Goal: Check status: Check status

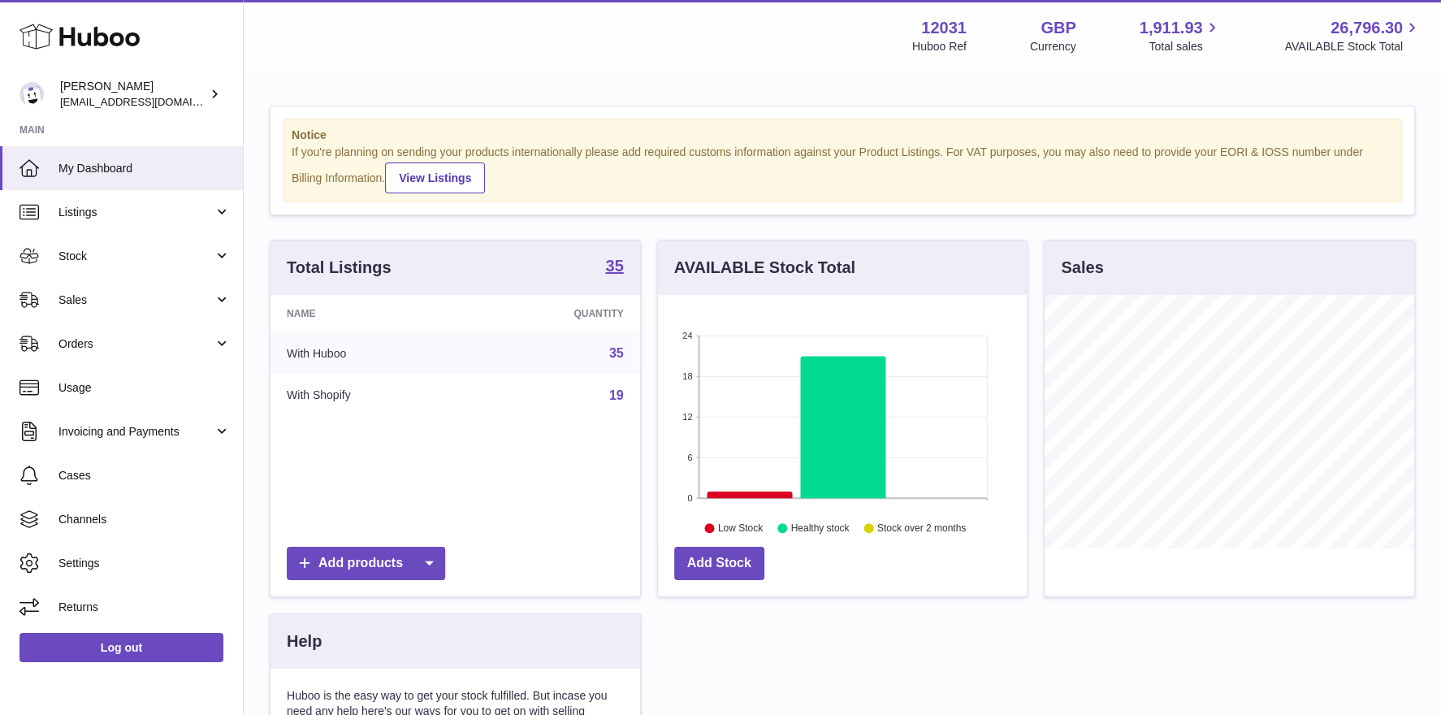
scroll to position [253, 370]
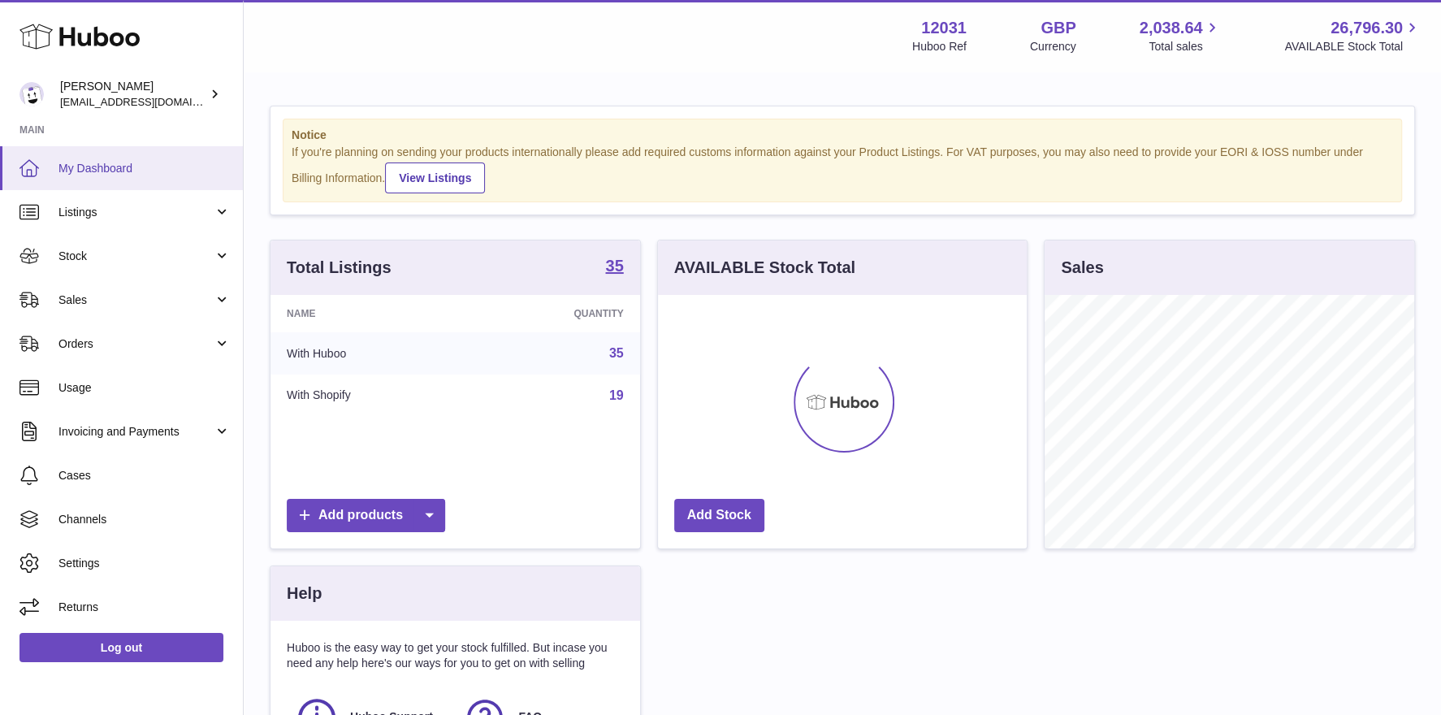
scroll to position [253, 370]
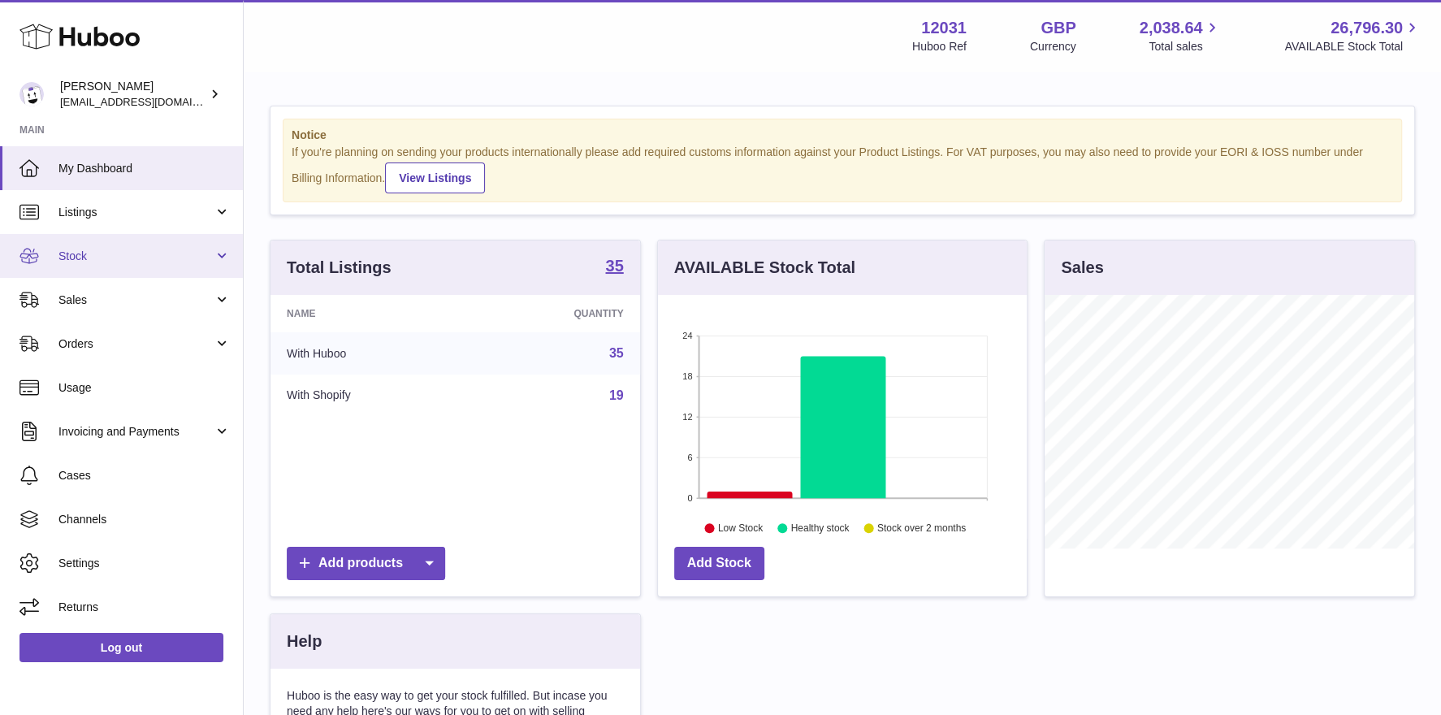
click at [111, 264] on link "Stock" at bounding box center [121, 256] width 243 height 44
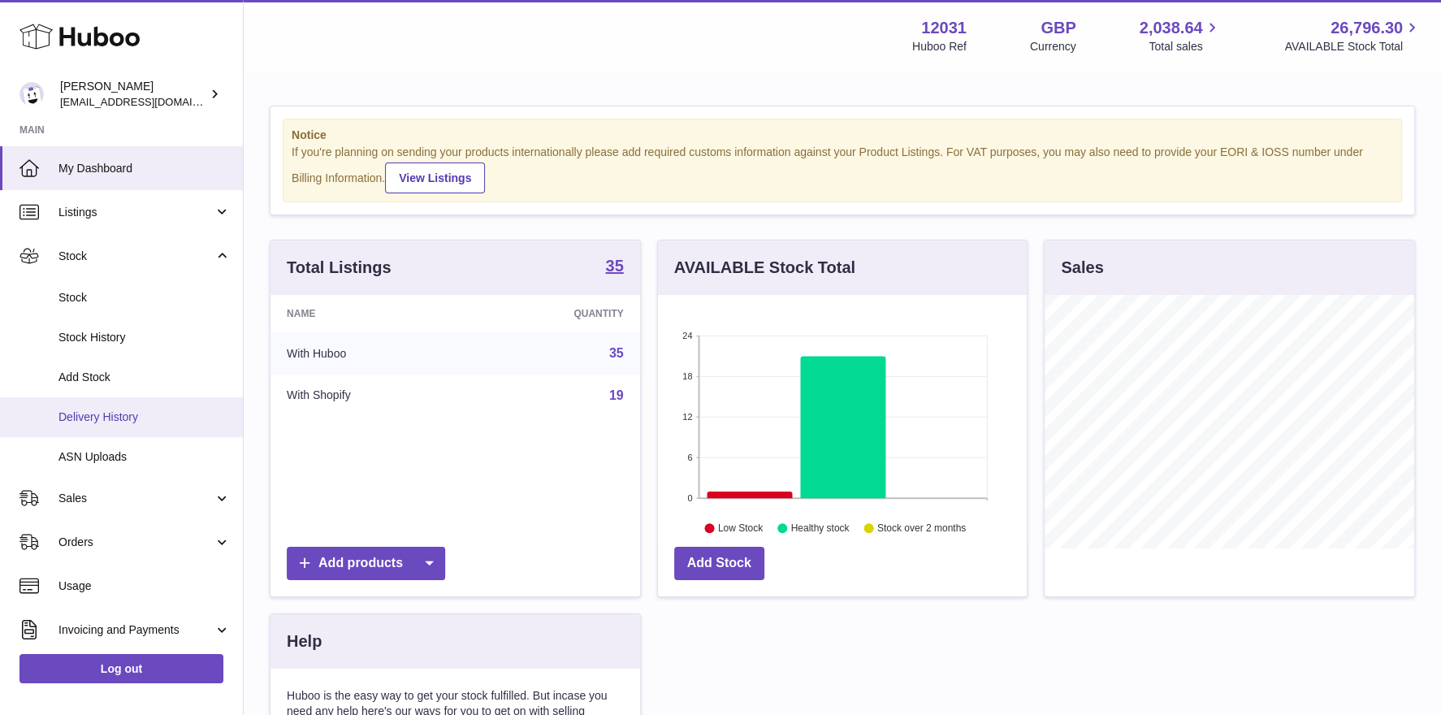
click at [115, 416] on span "Delivery History" at bounding box center [144, 416] width 172 height 15
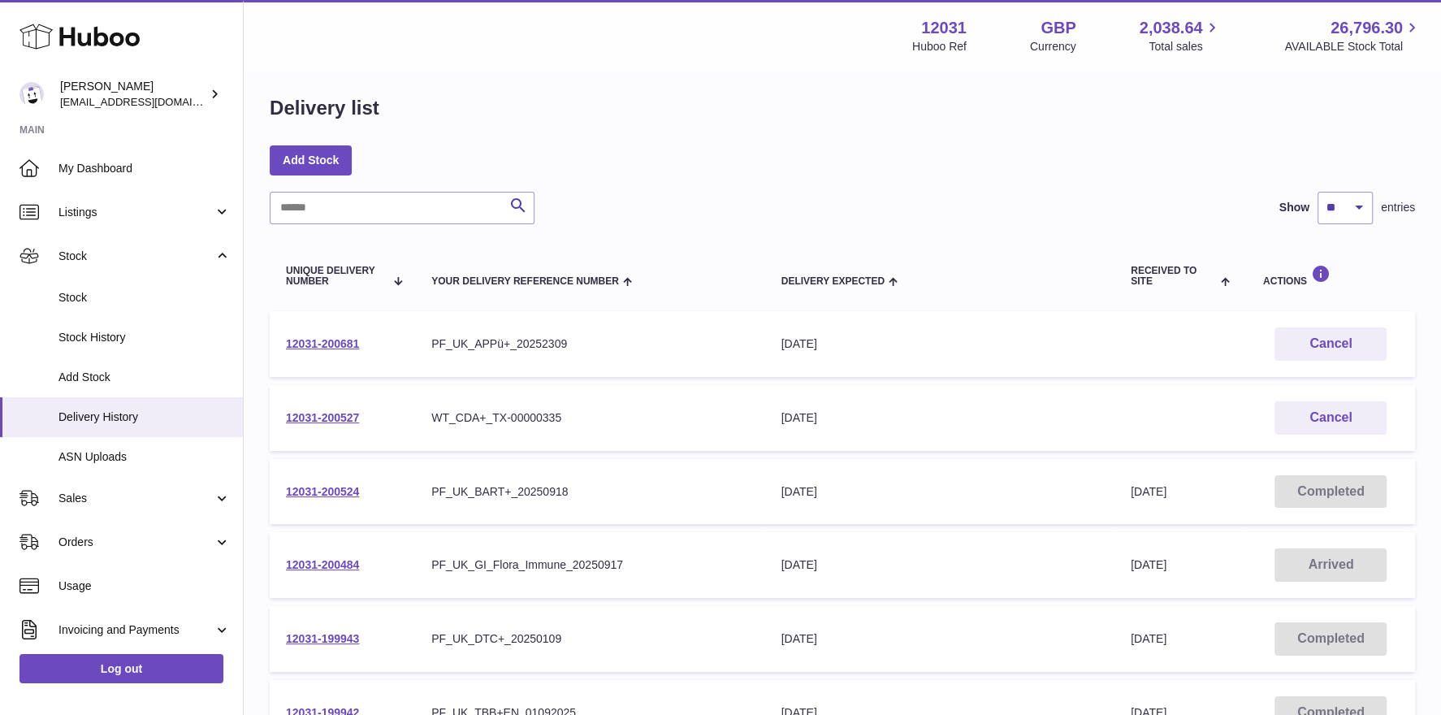
scroll to position [12, 0]
click at [318, 561] on link "12031-200484" at bounding box center [322, 562] width 73 height 13
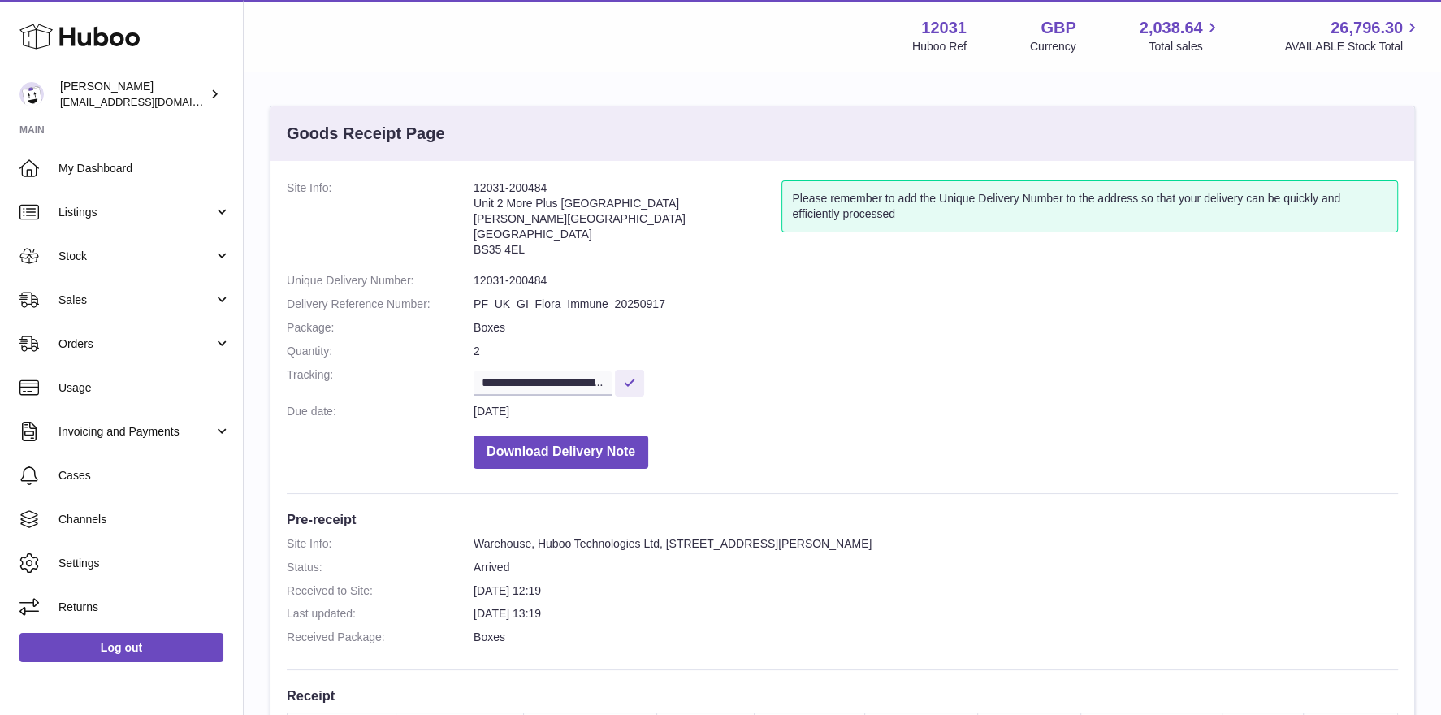
scroll to position [364, 0]
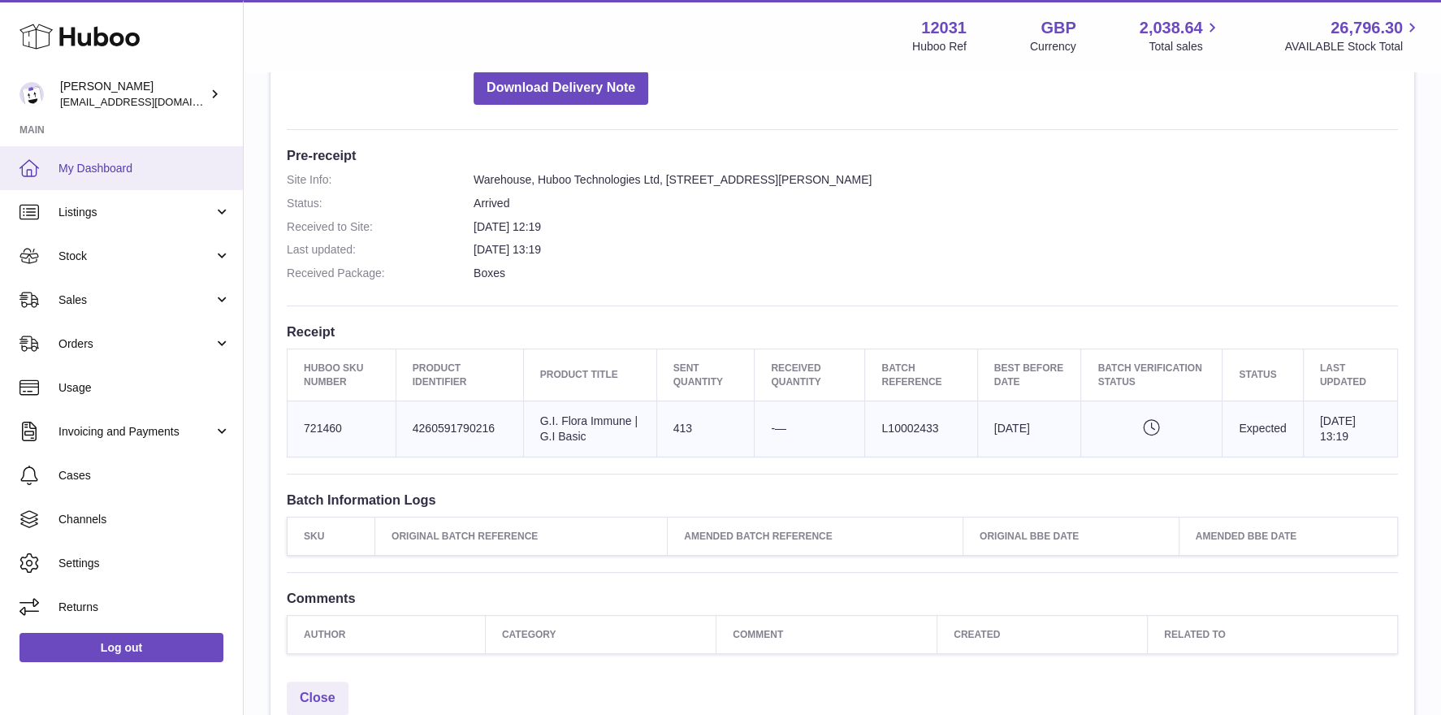
click at [179, 175] on span "My Dashboard" at bounding box center [144, 168] width 172 height 15
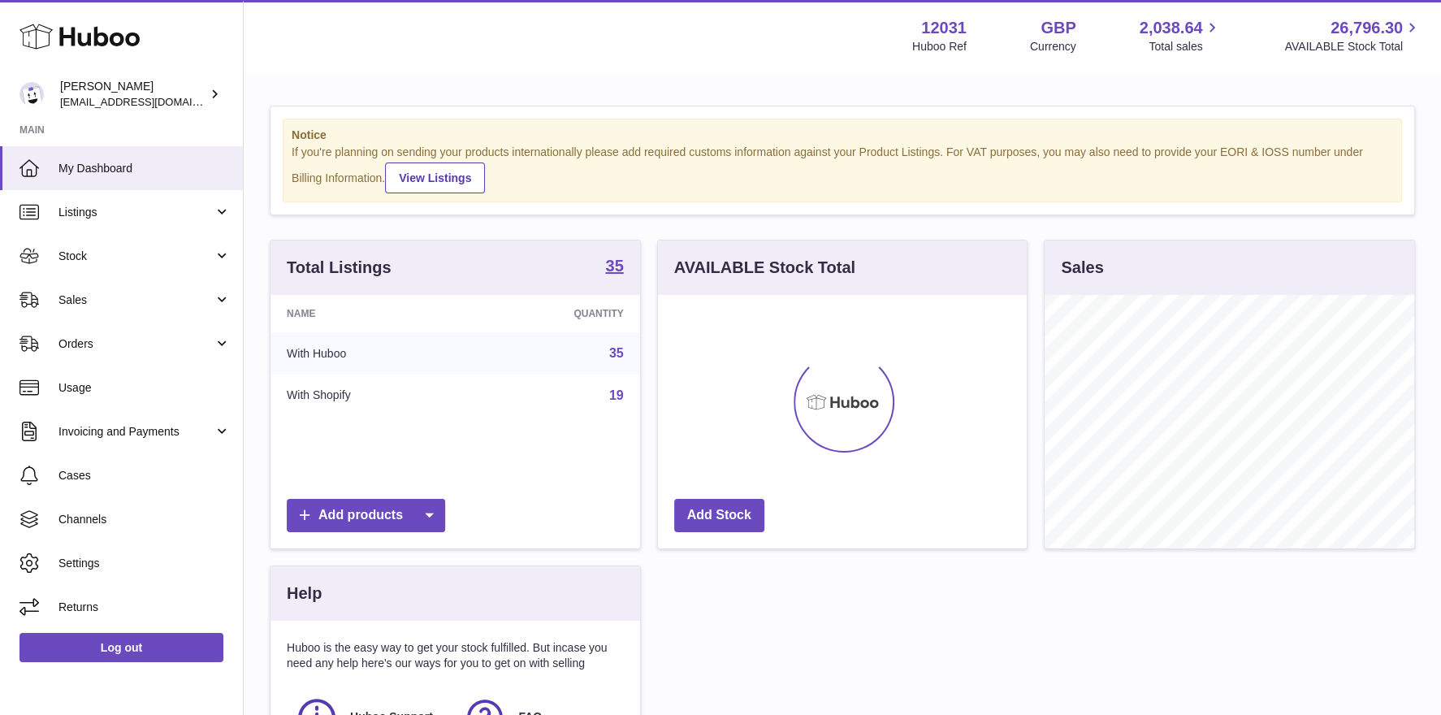
scroll to position [253, 370]
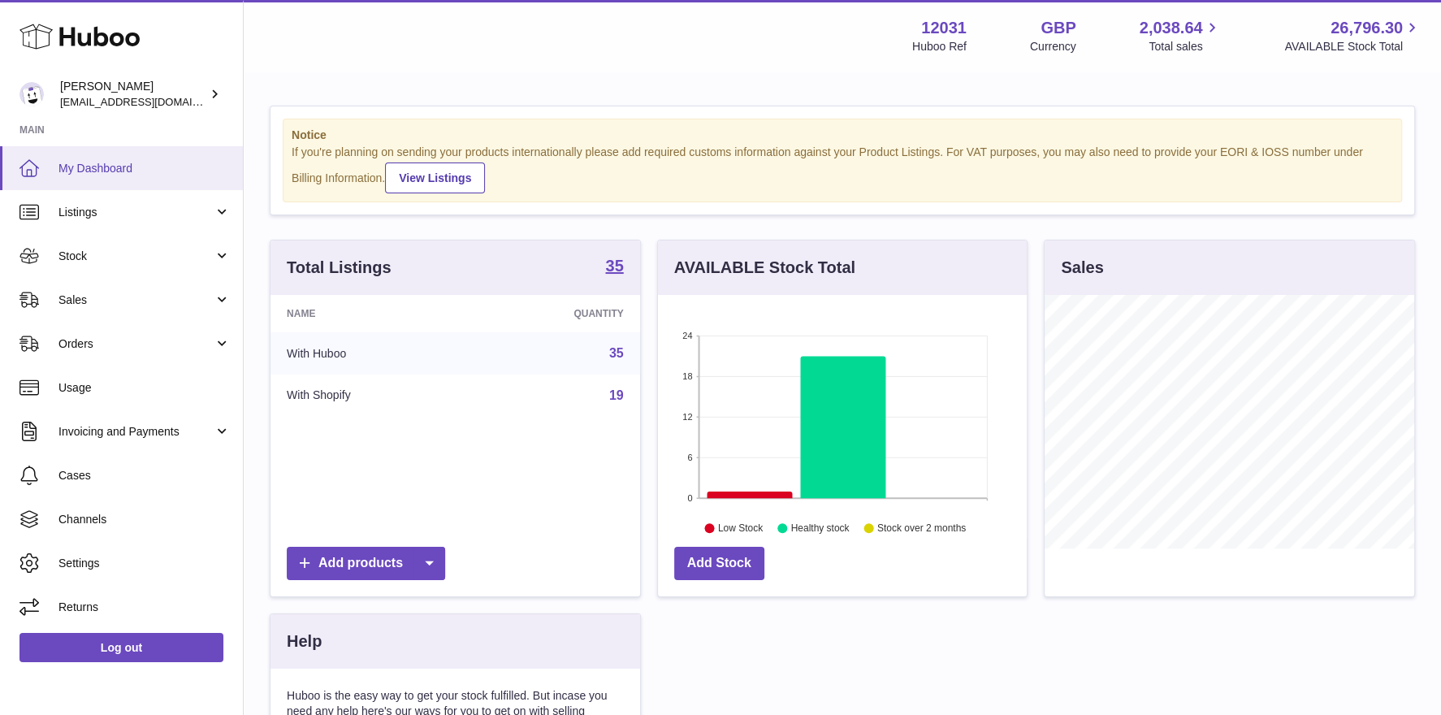
click at [83, 164] on span "My Dashboard" at bounding box center [144, 168] width 172 height 15
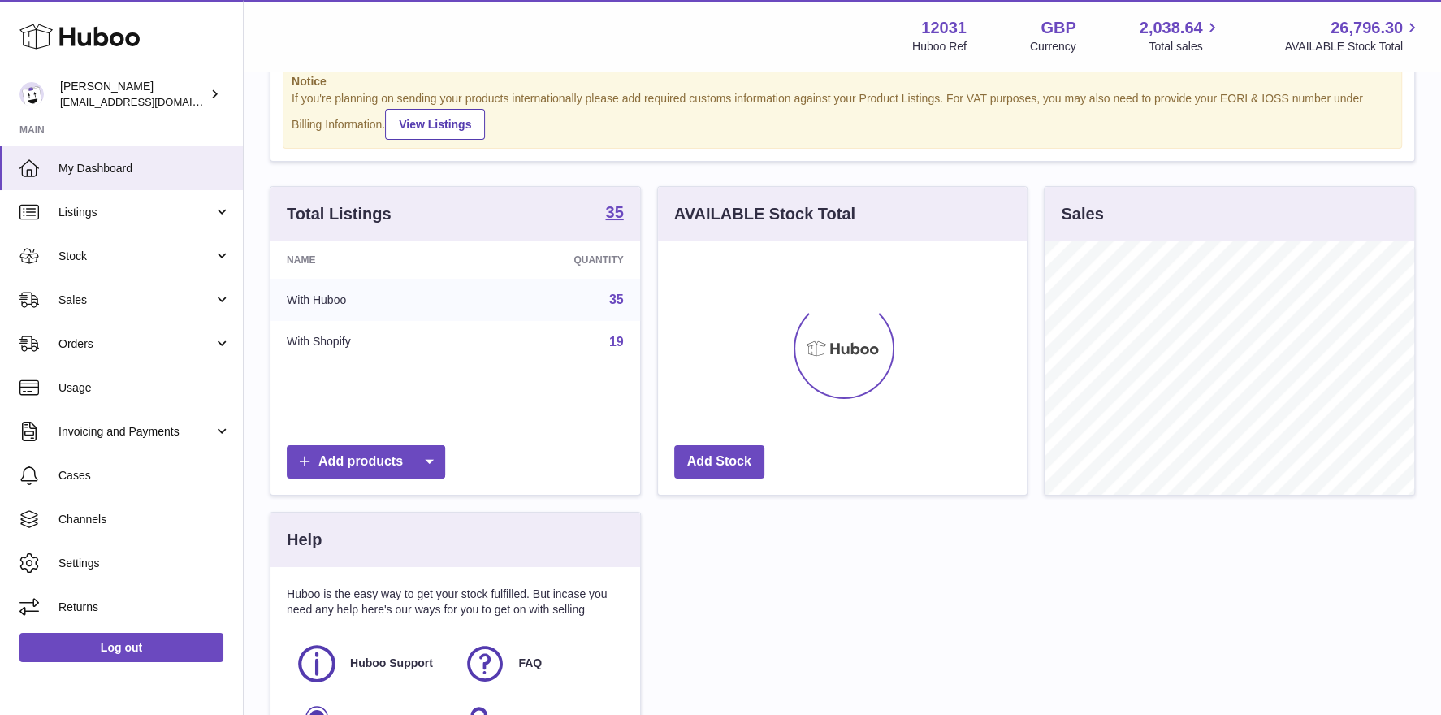
scroll to position [253, 370]
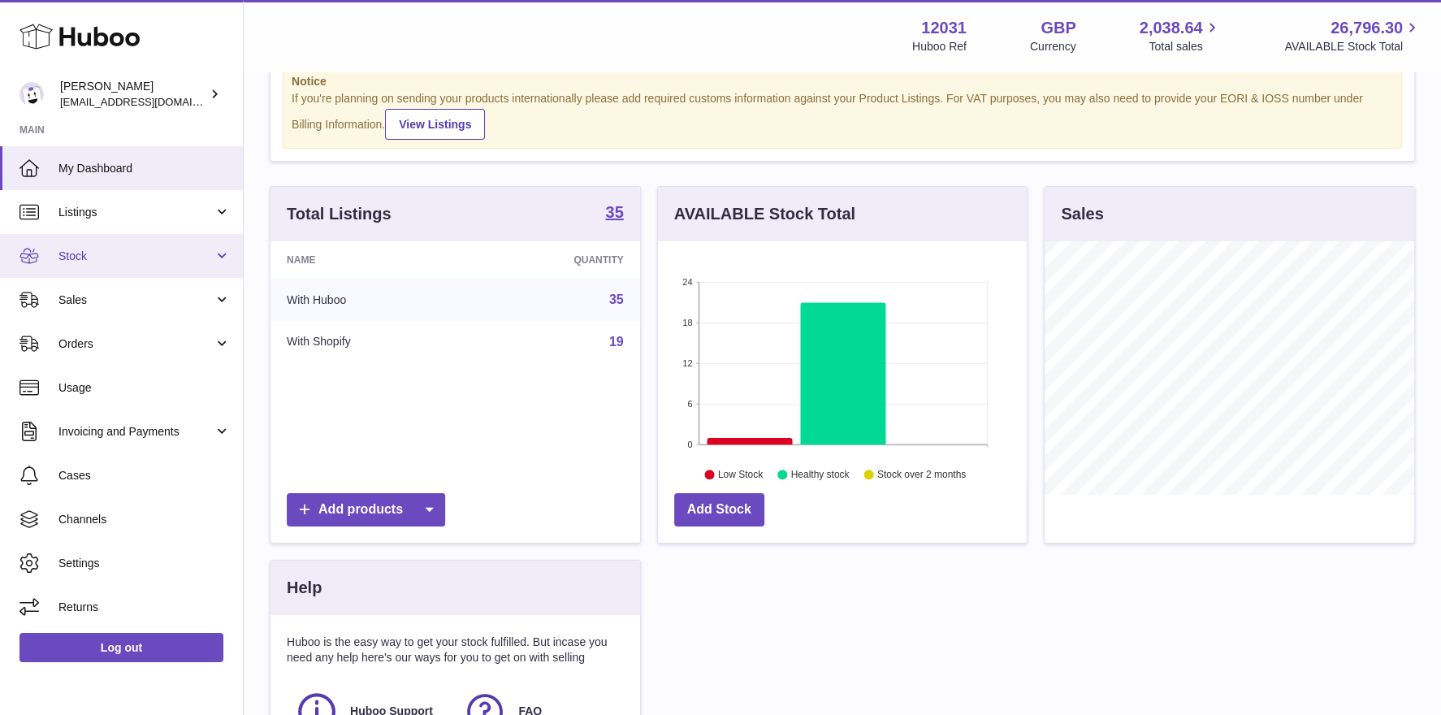
click at [125, 246] on link "Stock" at bounding box center [121, 256] width 243 height 44
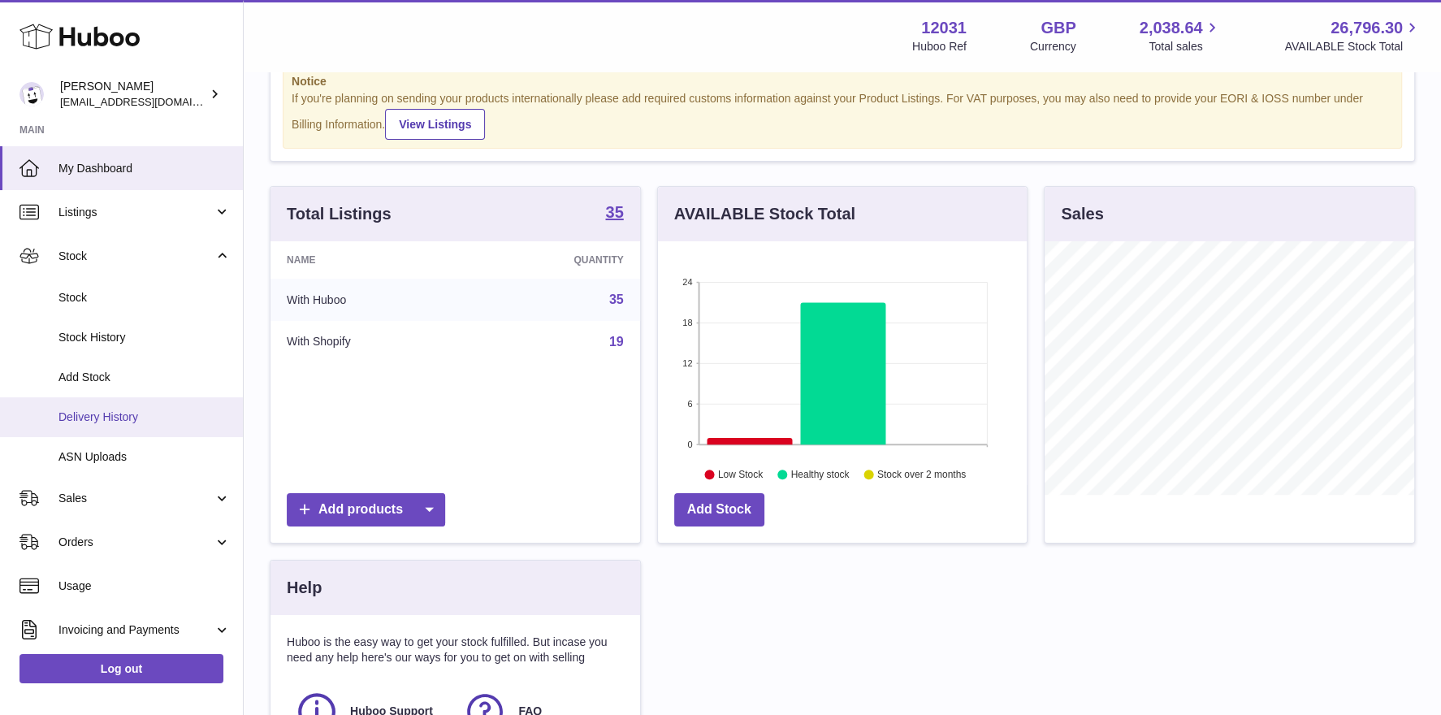
click at [121, 420] on span "Delivery History" at bounding box center [144, 416] width 172 height 15
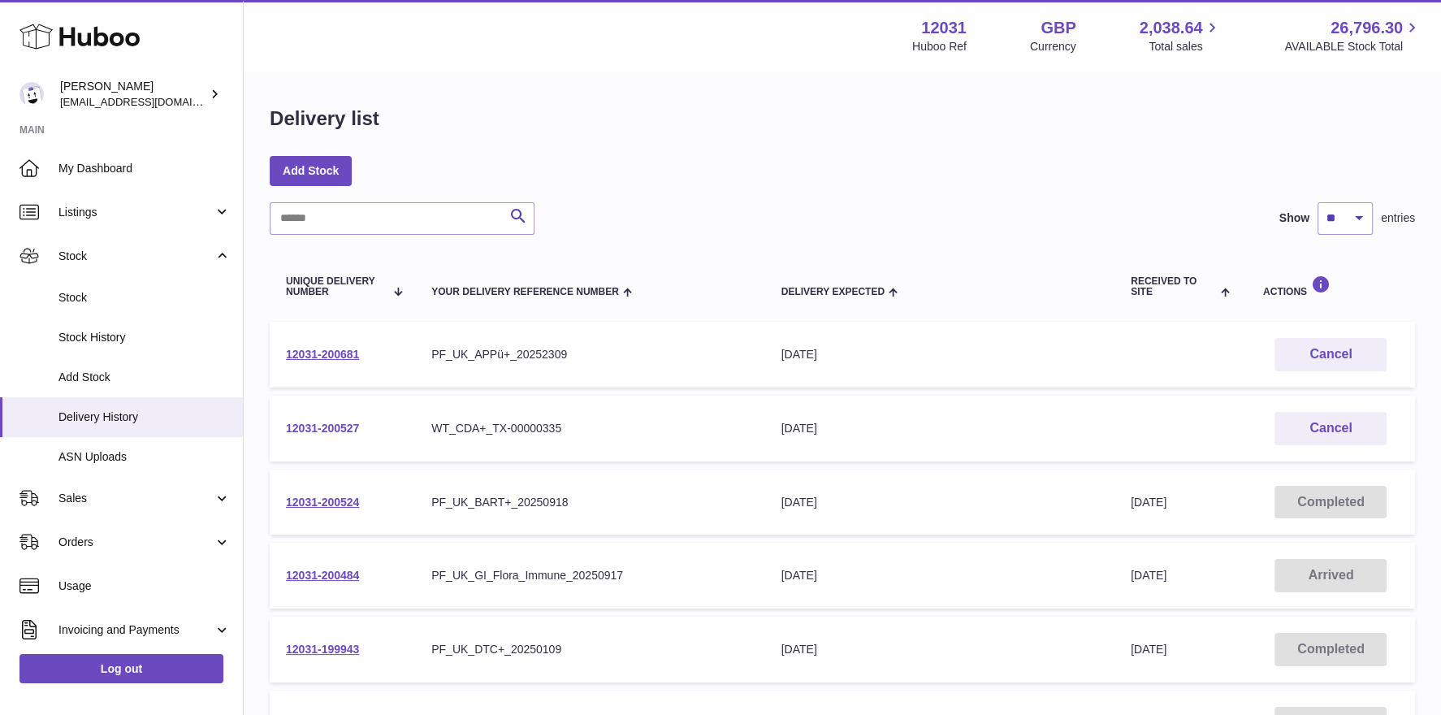
click at [333, 430] on link "12031-200527" at bounding box center [322, 428] width 73 height 13
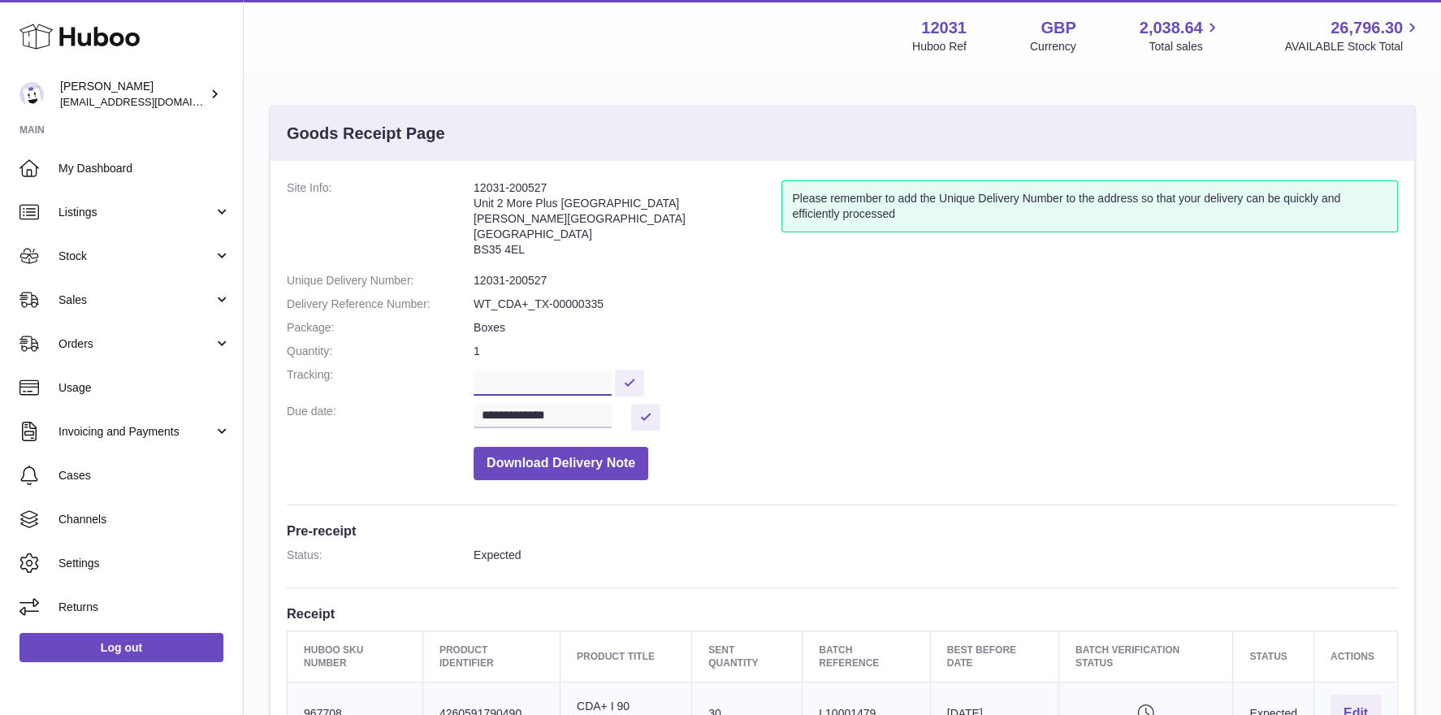
click at [486, 381] on input "text" at bounding box center [543, 383] width 138 height 24
paste input "**********"
type input "**********"
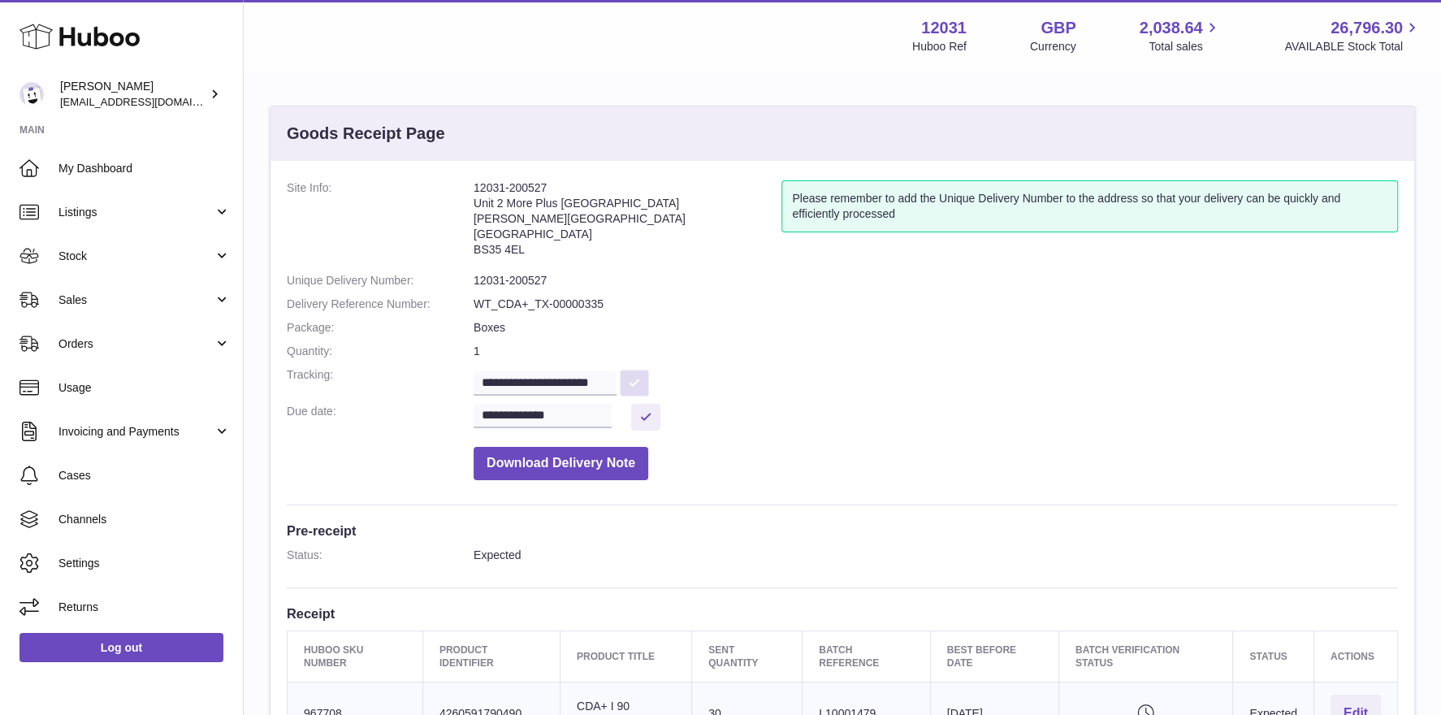
click at [639, 376] on button at bounding box center [634, 383] width 29 height 27
click at [135, 177] on link "My Dashboard" at bounding box center [121, 168] width 243 height 44
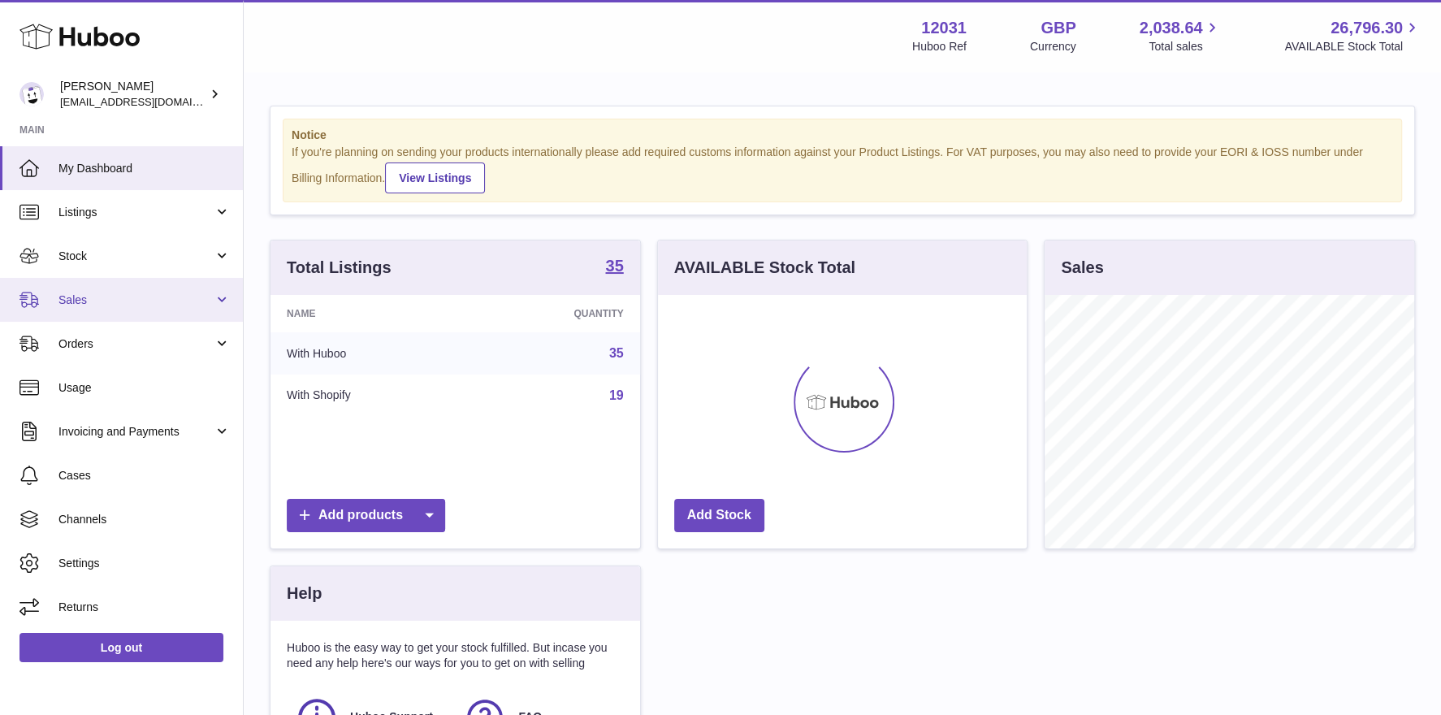
scroll to position [253, 370]
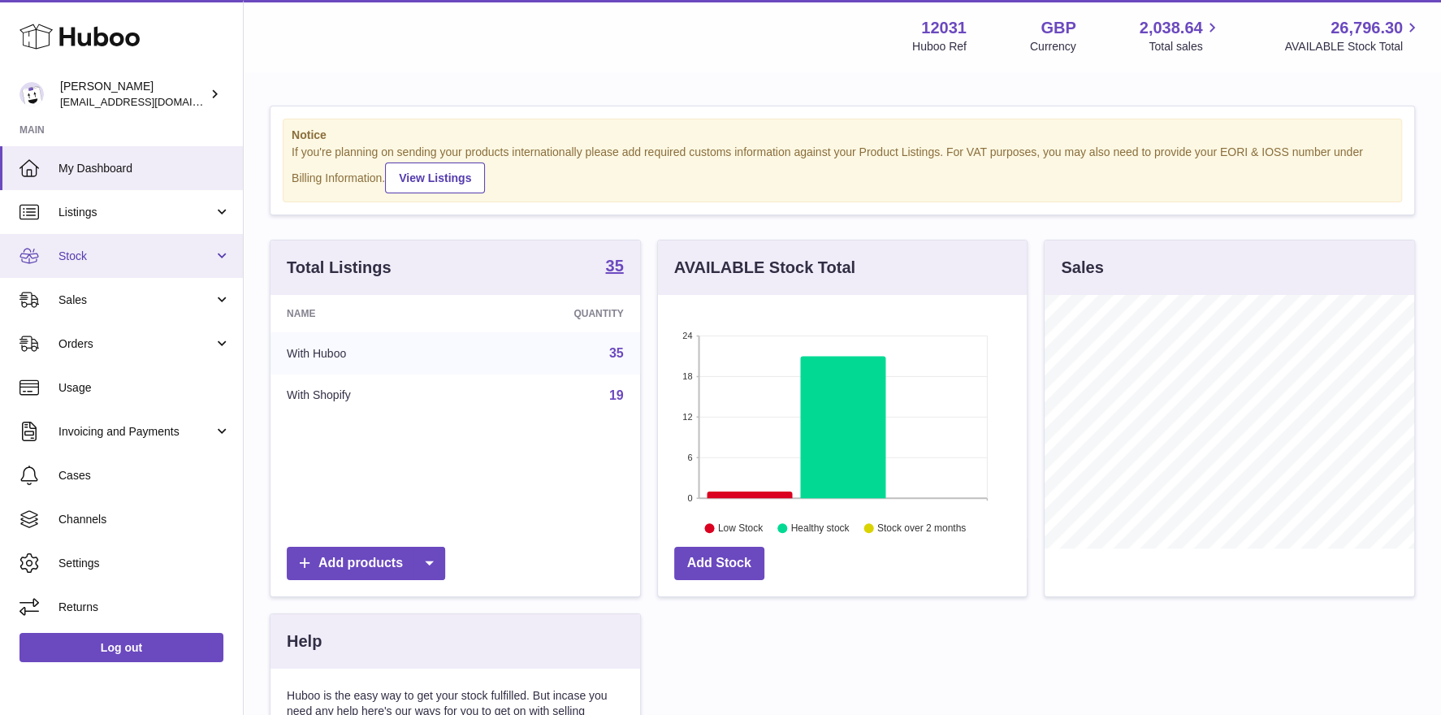
click at [131, 265] on link "Stock" at bounding box center [121, 256] width 243 height 44
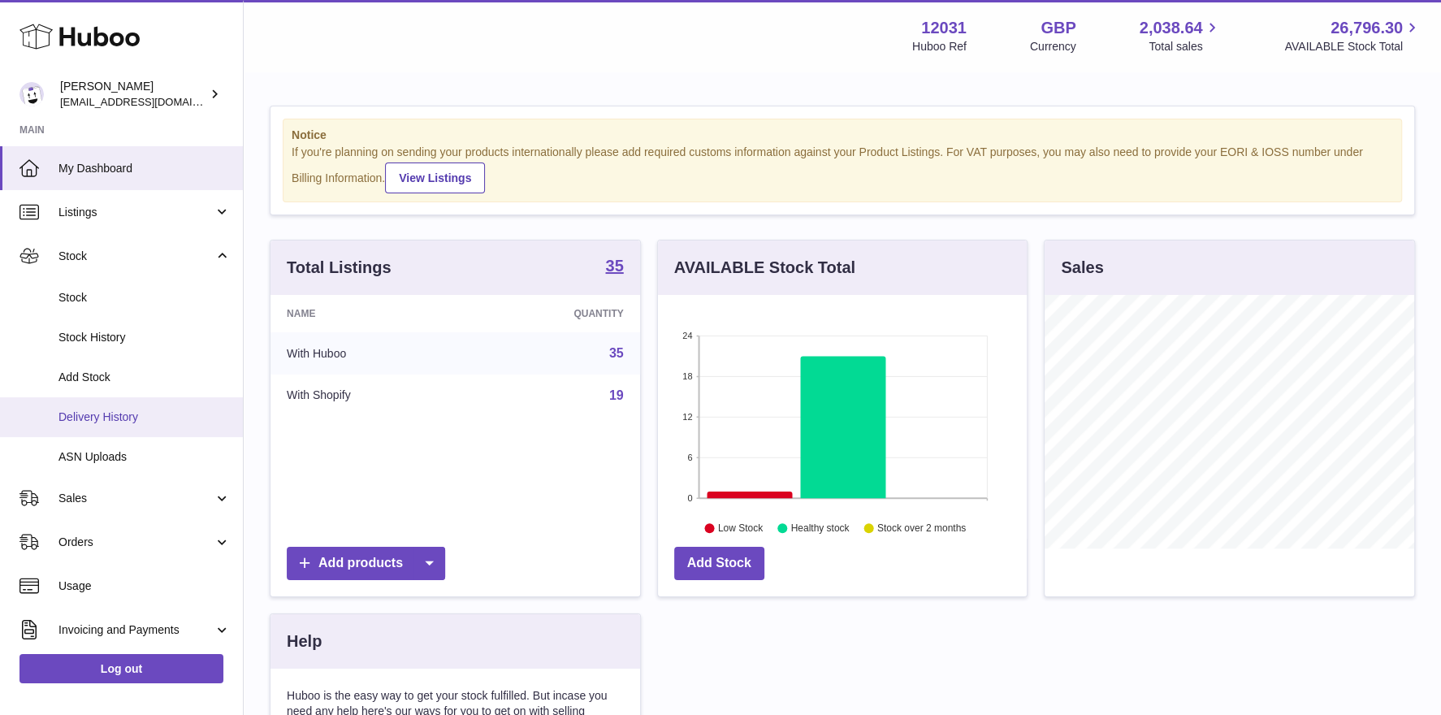
click at [106, 407] on link "Delivery History" at bounding box center [121, 417] width 243 height 40
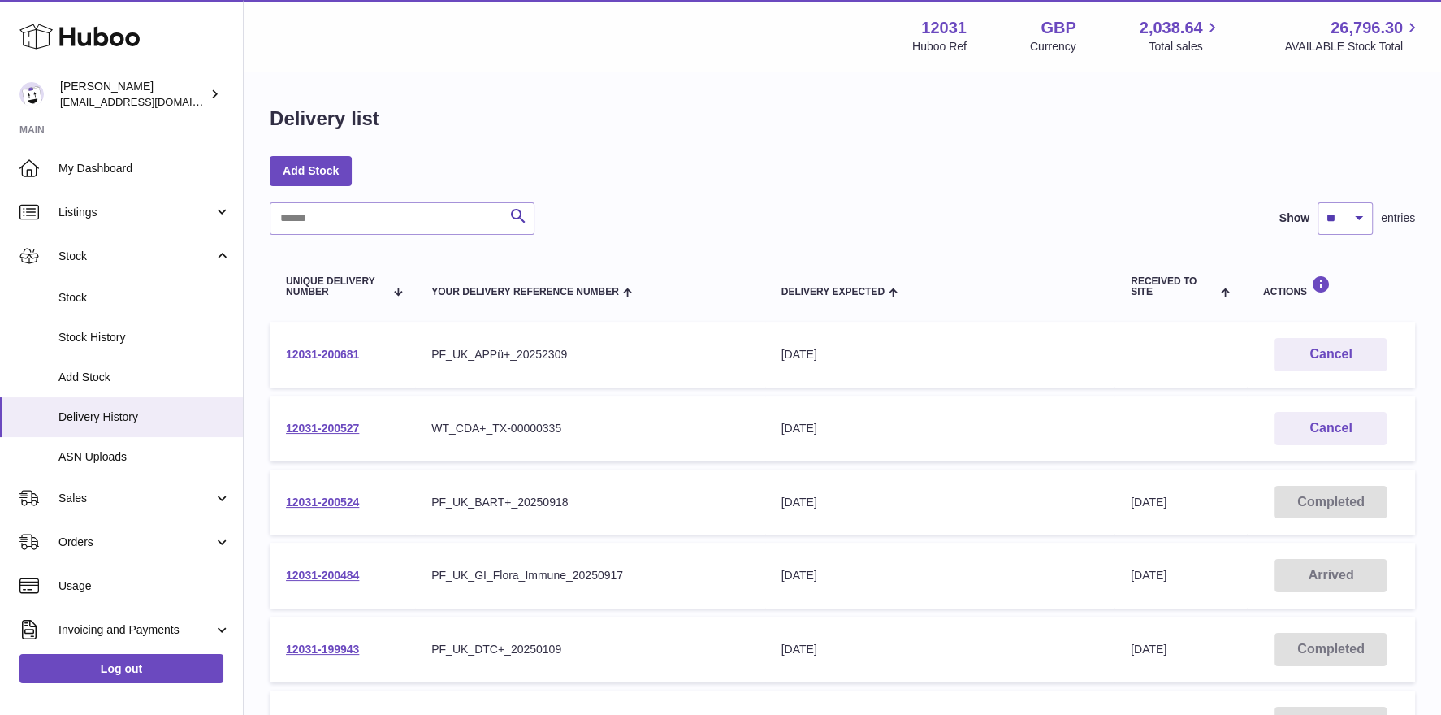
click at [348, 357] on link "12031-200681" at bounding box center [322, 354] width 73 height 13
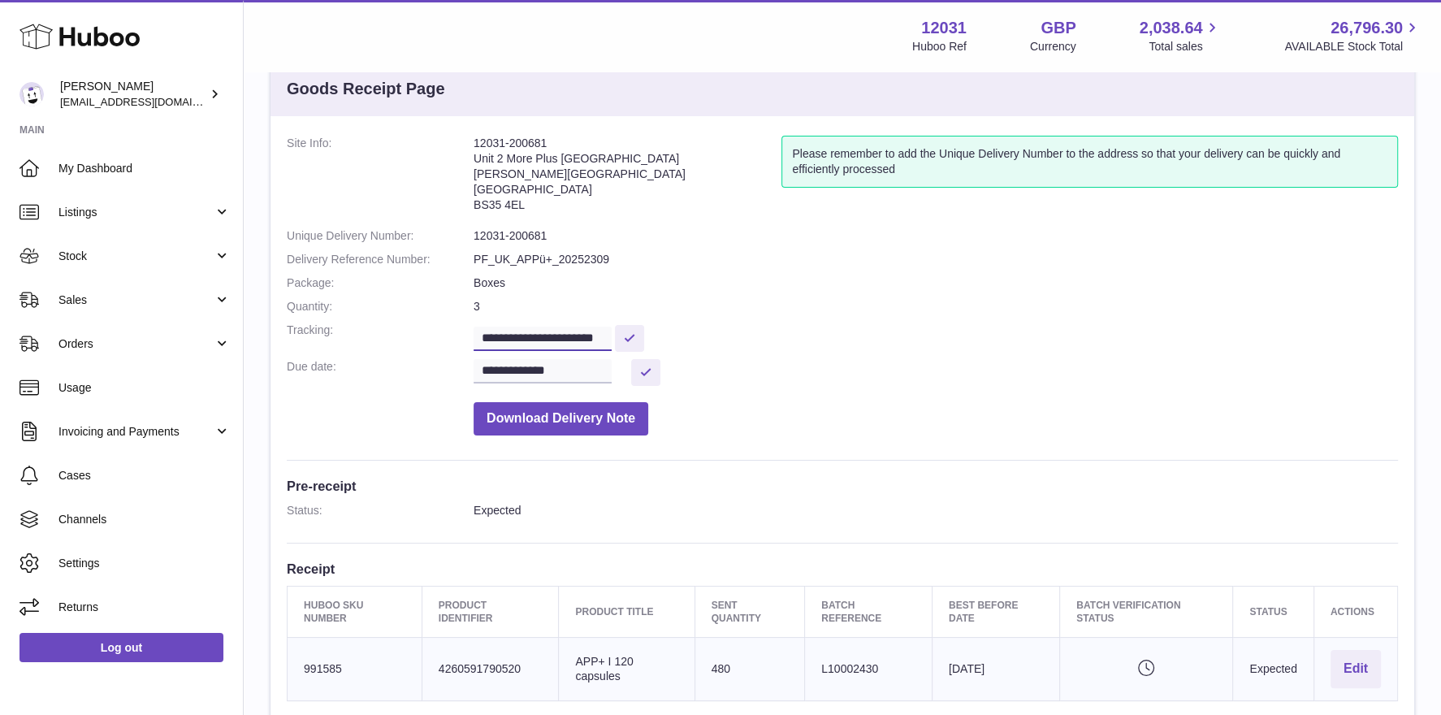
scroll to position [0, 19]
drag, startPoint x: 561, startPoint y: 338, endPoint x: 665, endPoint y: 340, distance: 104.0
click at [665, 340] on dd "**********" at bounding box center [936, 337] width 924 height 28
click at [101, 161] on span "My Dashboard" at bounding box center [144, 168] width 172 height 15
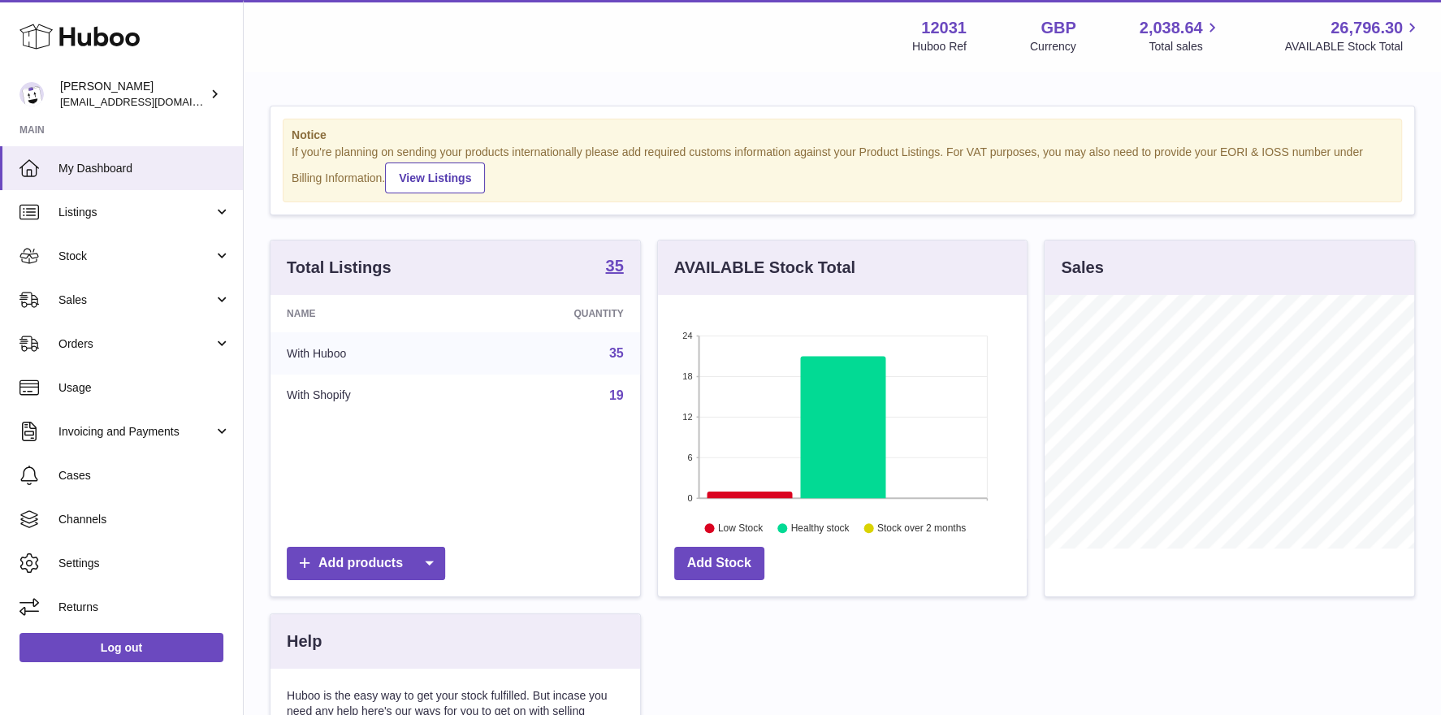
scroll to position [253, 370]
